Goal: Connect with others: Connect with others

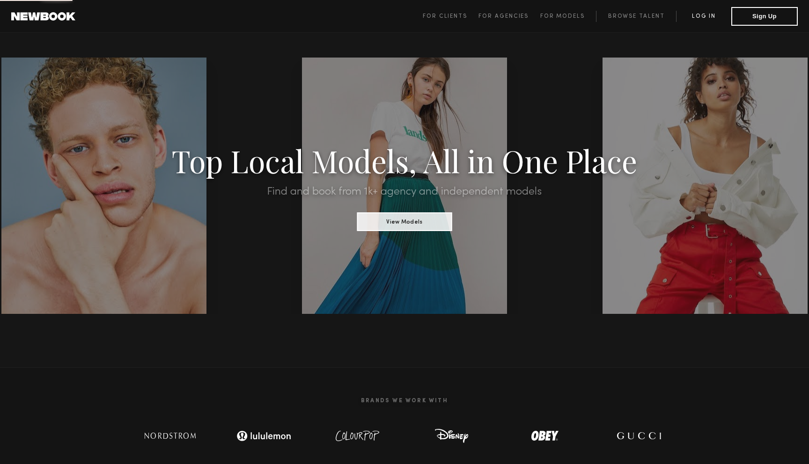
click at [708, 15] on link "Log in" at bounding box center [703, 16] width 55 height 11
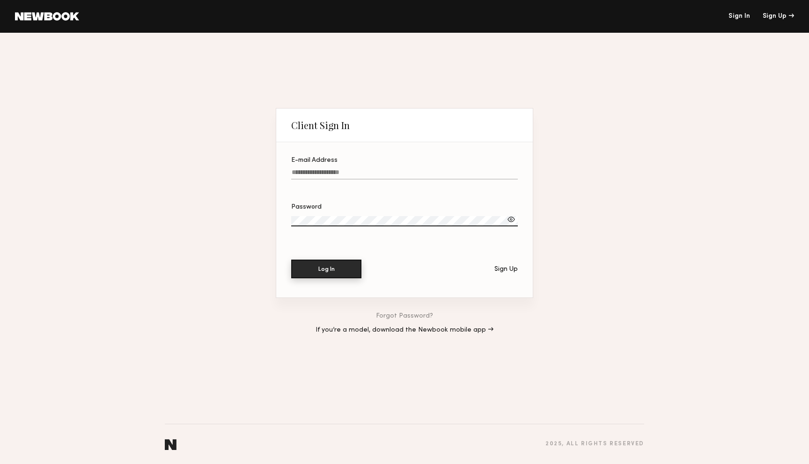
type input "**********"
click at [324, 275] on button "Log In" at bounding box center [326, 269] width 70 height 19
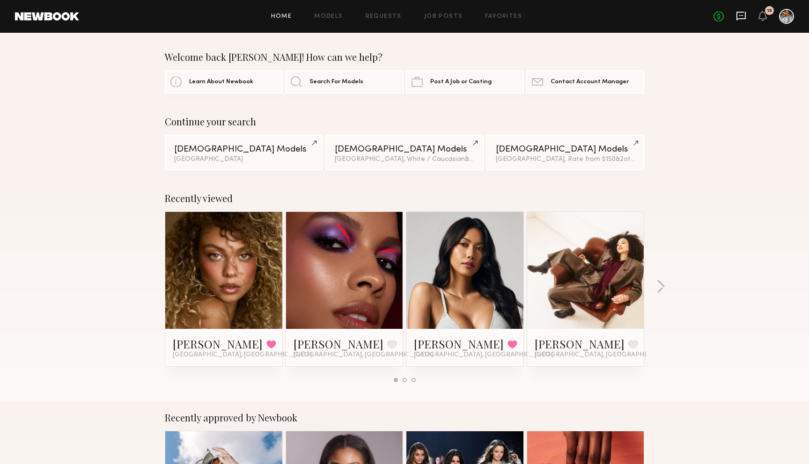
click at [741, 15] on icon at bounding box center [741, 15] width 4 height 1
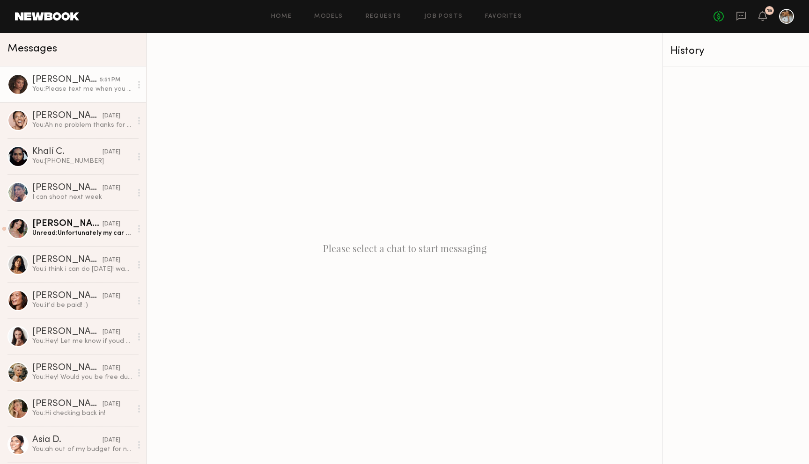
click at [67, 75] on link "Chloe B. 5:51 PM You: Please text me when you can :) 509-270-9489" at bounding box center [73, 84] width 146 height 36
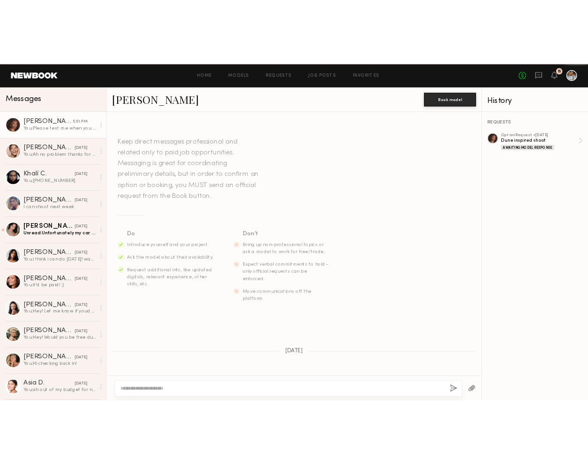
scroll to position [945, 0]
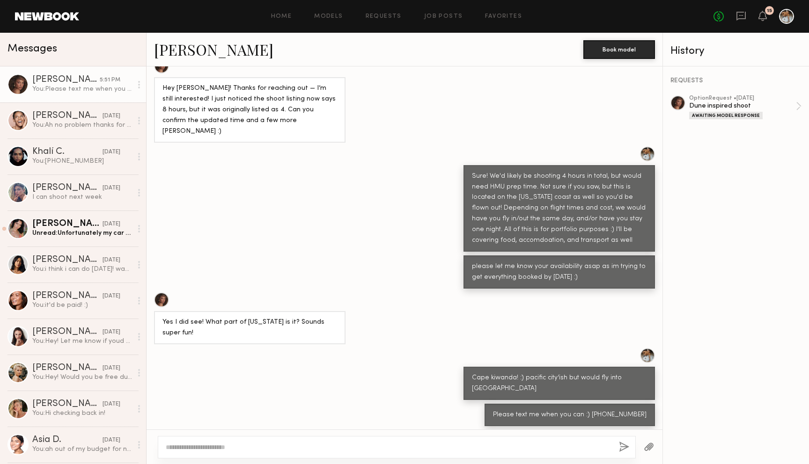
click at [198, 52] on link "Chloe B." at bounding box center [213, 49] width 119 height 20
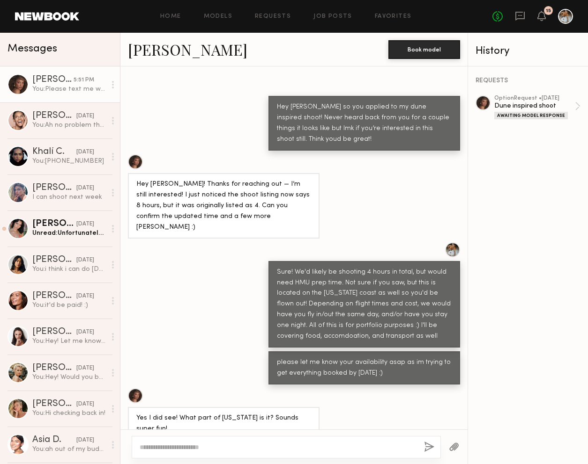
scroll to position [1042, 0]
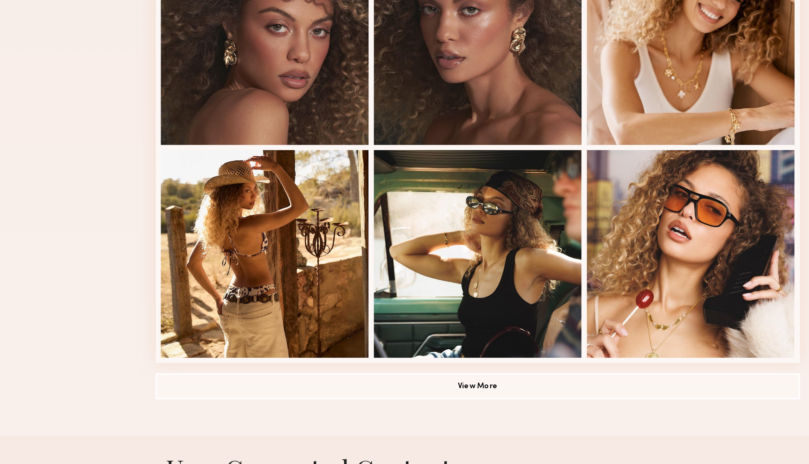
scroll to position [517, 0]
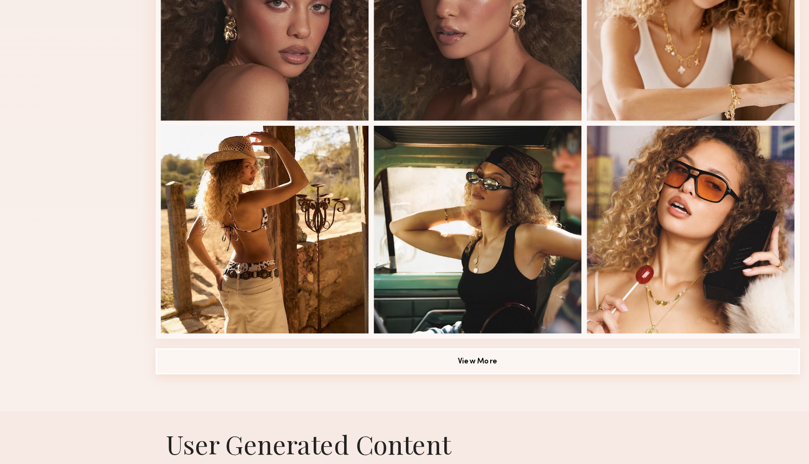
click at [317, 398] on button "View More" at bounding box center [404, 390] width 464 height 19
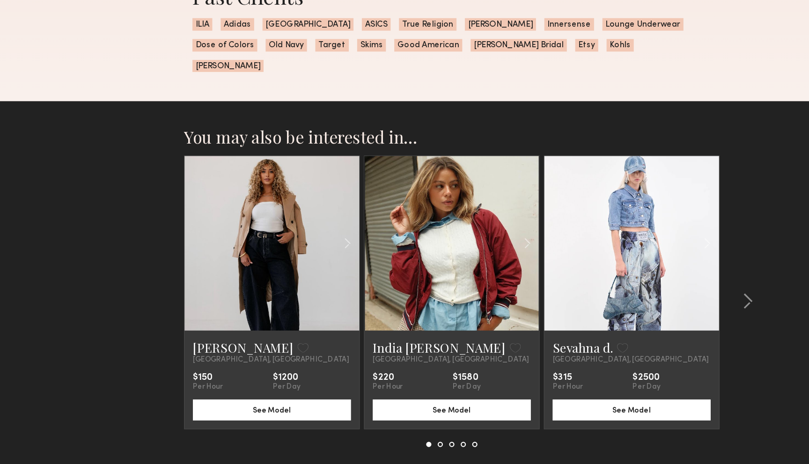
scroll to position [2505, 0]
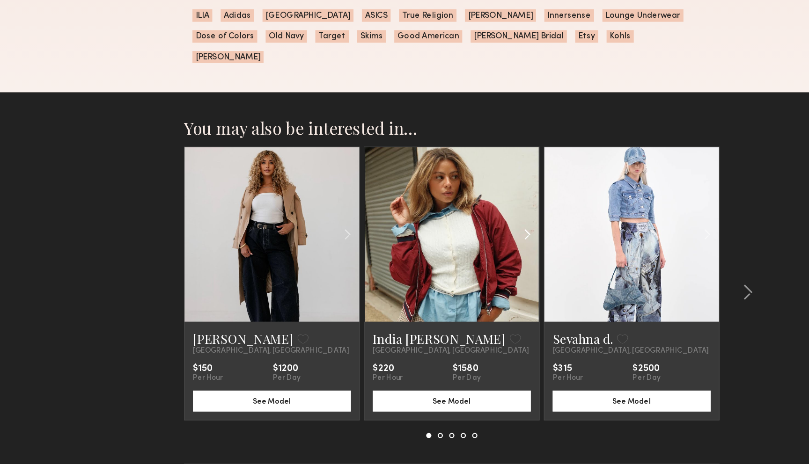
click at [472, 250] on common-icon at bounding box center [472, 259] width 14 height 18
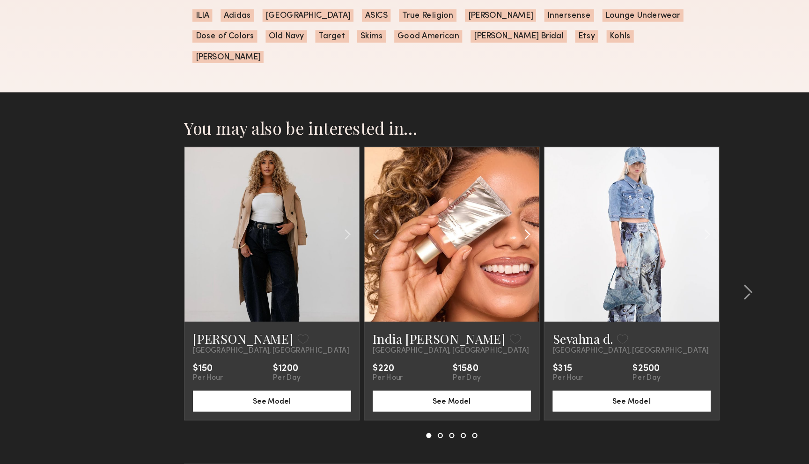
click at [472, 250] on common-icon at bounding box center [472, 259] width 14 height 18
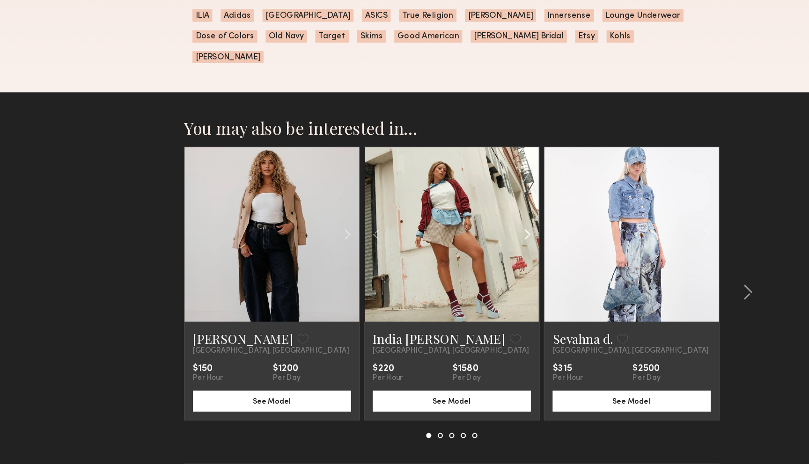
click at [474, 250] on common-icon at bounding box center [472, 259] width 14 height 18
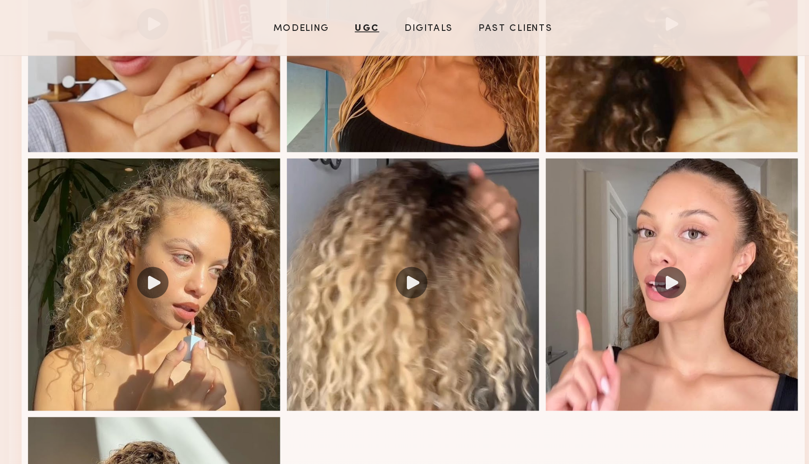
scroll to position [1657, 0]
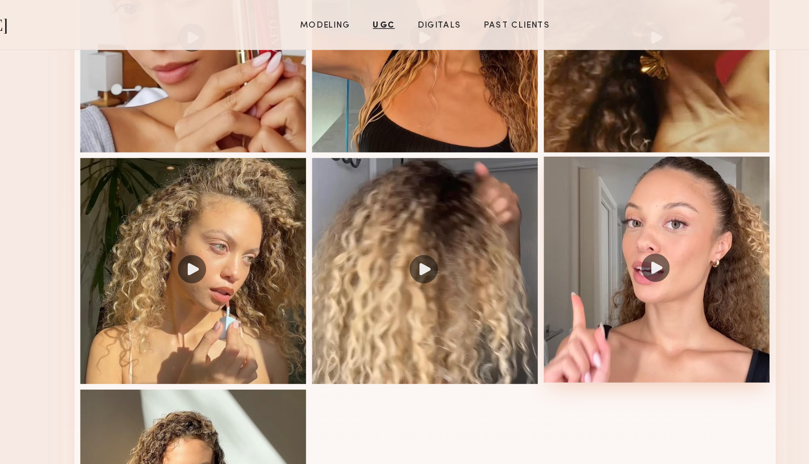
click at [496, 140] on div at bounding box center [558, 179] width 150 height 150
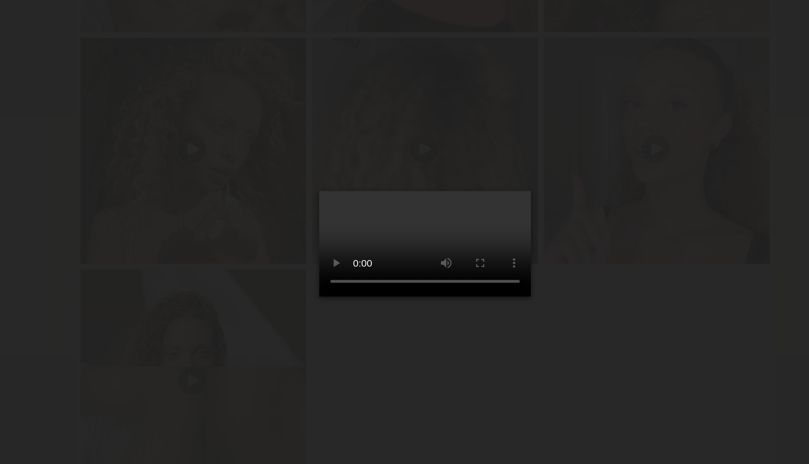
click at [408, 262] on video at bounding box center [404, 241] width 140 height 70
click at [418, 277] on video at bounding box center [404, 241] width 140 height 70
click at [411, 277] on video at bounding box center [404, 241] width 140 height 70
click at [233, 220] on div at bounding box center [404, 224] width 809 height 419
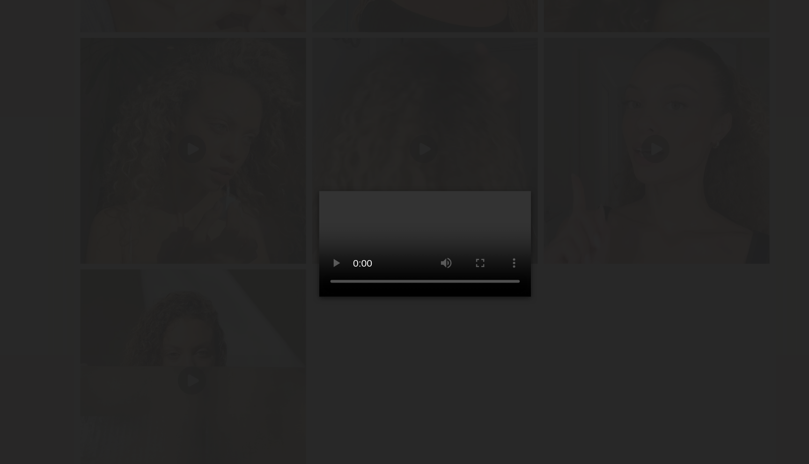
click at [177, 217] on div at bounding box center [404, 224] width 809 height 419
click at [475, 206] on video at bounding box center [404, 241] width 140 height 70
click at [445, 206] on video at bounding box center [404, 241] width 140 height 70
click at [611, 186] on div at bounding box center [404, 224] width 809 height 419
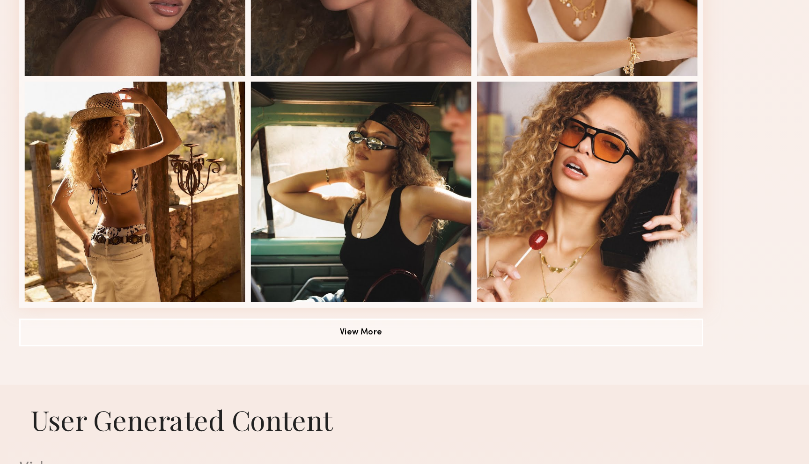
scroll to position [533, 0]
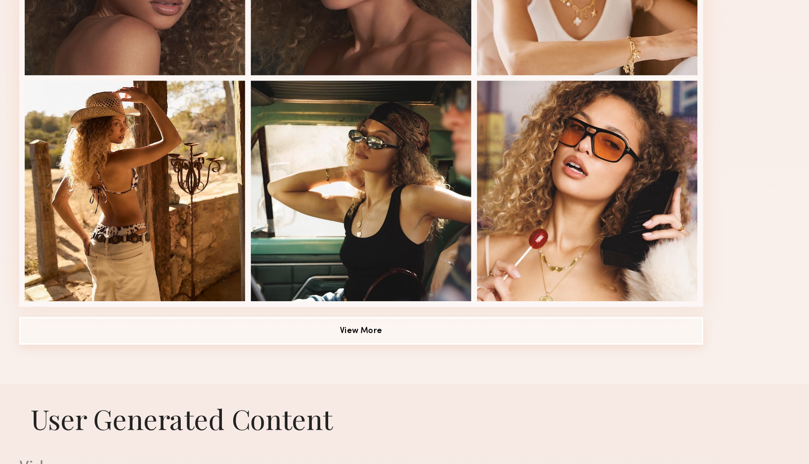
click at [449, 373] on button "View More" at bounding box center [404, 374] width 464 height 19
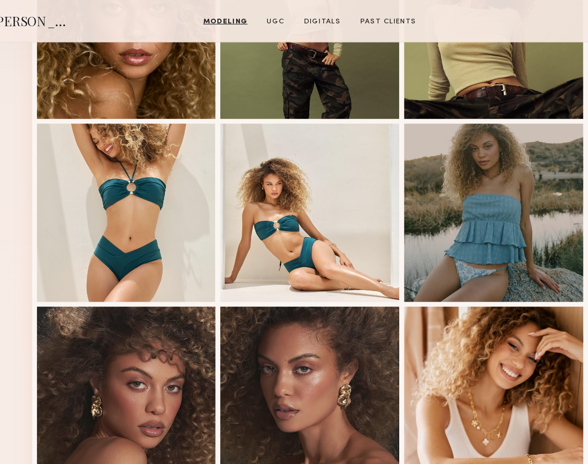
scroll to position [91, 0]
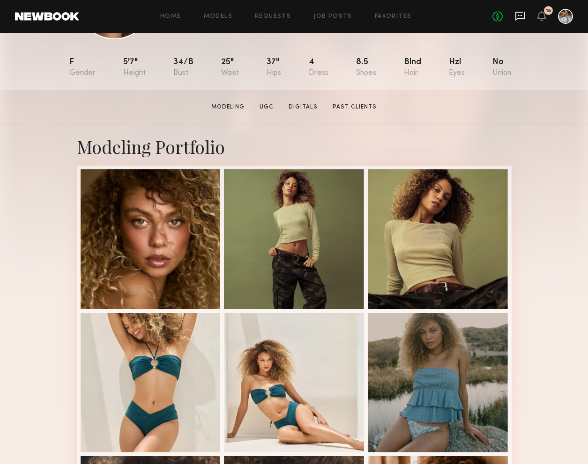
click at [515, 12] on icon at bounding box center [519, 16] width 9 height 9
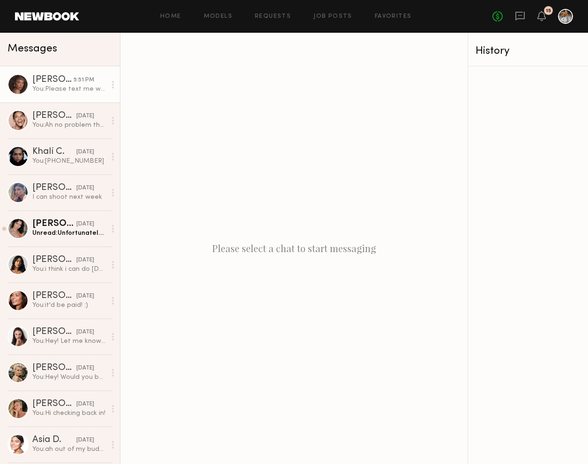
click at [52, 80] on div "Chloe B." at bounding box center [52, 79] width 41 height 9
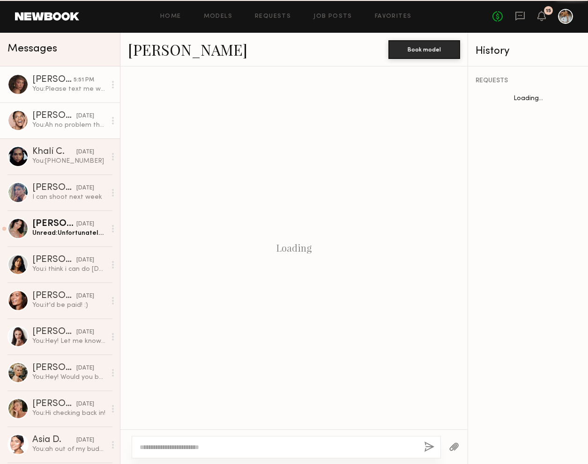
scroll to position [1042, 0]
